Goal: Task Accomplishment & Management: Use online tool/utility

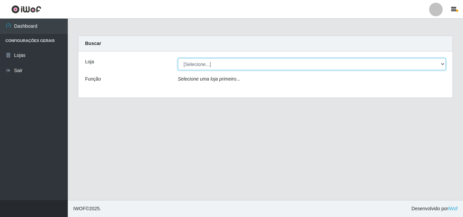
click at [442, 66] on select "[Selecione...] BomQueSó Agreste - Loja 3" at bounding box center [312, 64] width 268 height 12
select select "215"
click at [178, 58] on select "[Selecione...] BomQueSó Agreste - Loja 3" at bounding box center [312, 64] width 268 height 12
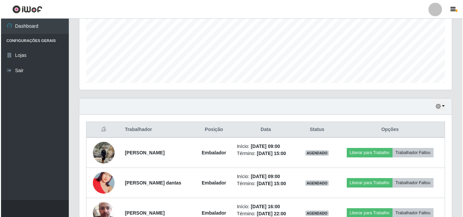
scroll to position [204, 0]
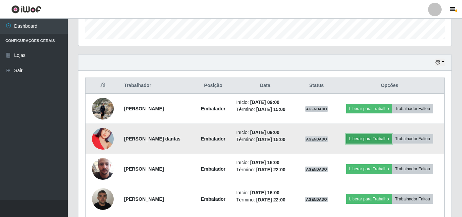
click at [358, 137] on button "Liberar para Trabalho" at bounding box center [369, 138] width 46 height 9
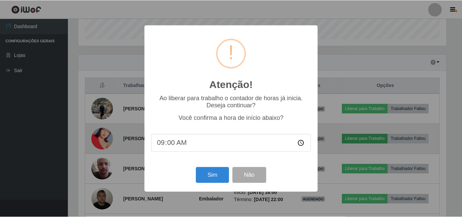
scroll to position [141, 369]
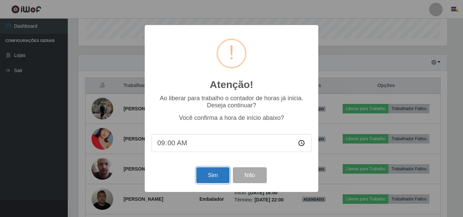
drag, startPoint x: 208, startPoint y: 177, endPoint x: 212, endPoint y: 177, distance: 4.1
click at [213, 177] on button "Sim" at bounding box center [212, 176] width 33 height 16
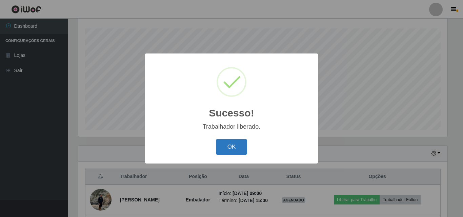
click at [234, 145] on button "OK" at bounding box center [232, 147] width 32 height 16
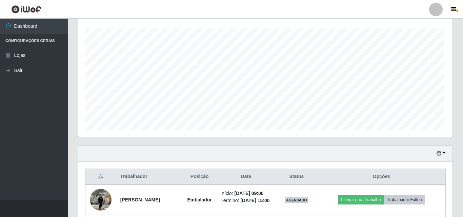
scroll to position [141, 373]
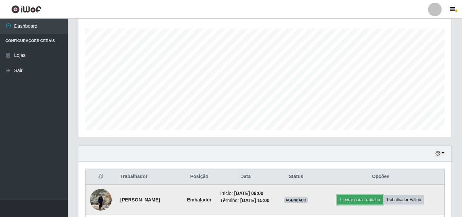
click at [356, 201] on button "Liberar para Trabalho" at bounding box center [360, 199] width 46 height 9
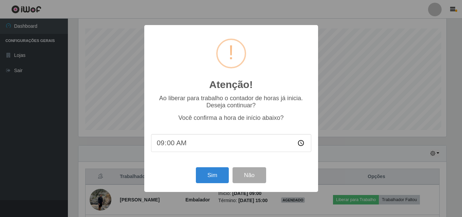
scroll to position [141, 369]
click at [212, 177] on button "Sim" at bounding box center [212, 176] width 33 height 16
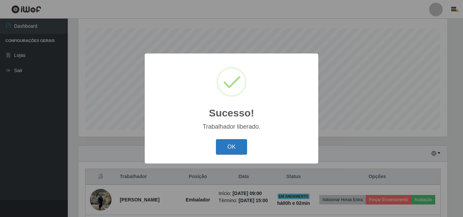
click at [225, 146] on button "OK" at bounding box center [232, 147] width 32 height 16
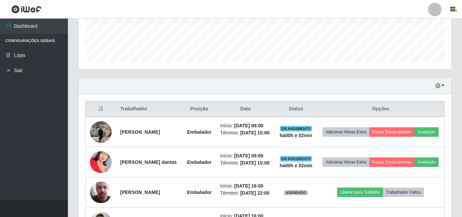
scroll to position [78, 0]
